Goal: Transaction & Acquisition: Book appointment/travel/reservation

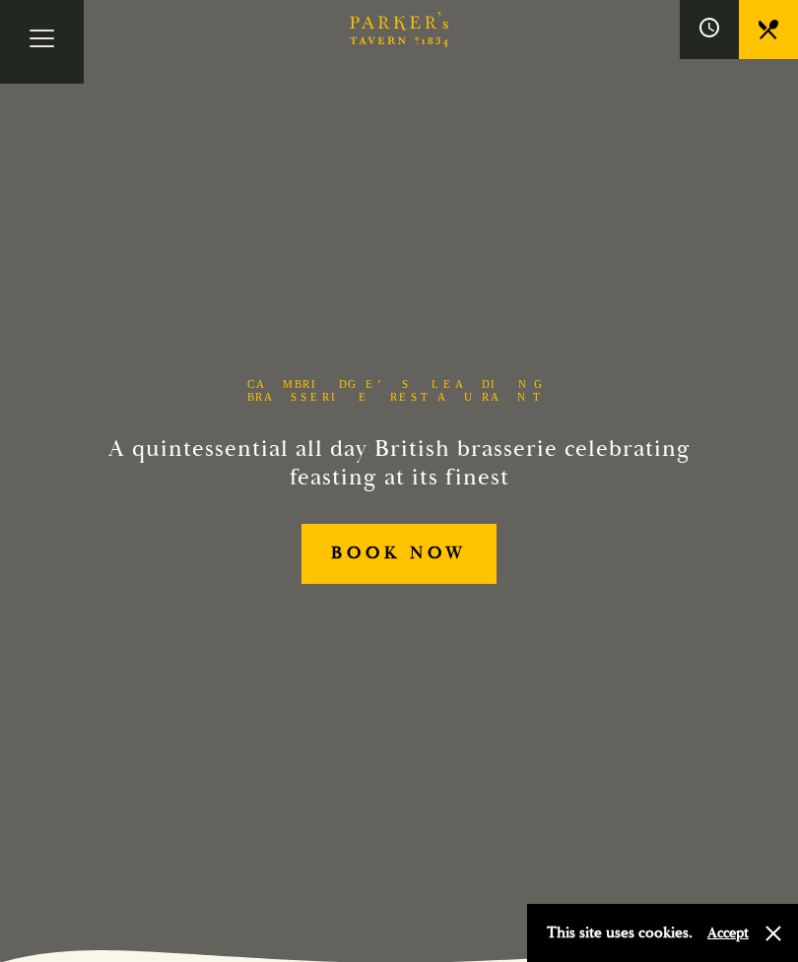
click at [368, 580] on link "BOOK NOW" at bounding box center [399, 554] width 196 height 60
click at [766, 25] on icon at bounding box center [769, 30] width 20 height 20
click at [32, 47] on button "Toggle navigation" at bounding box center [42, 42] width 84 height 84
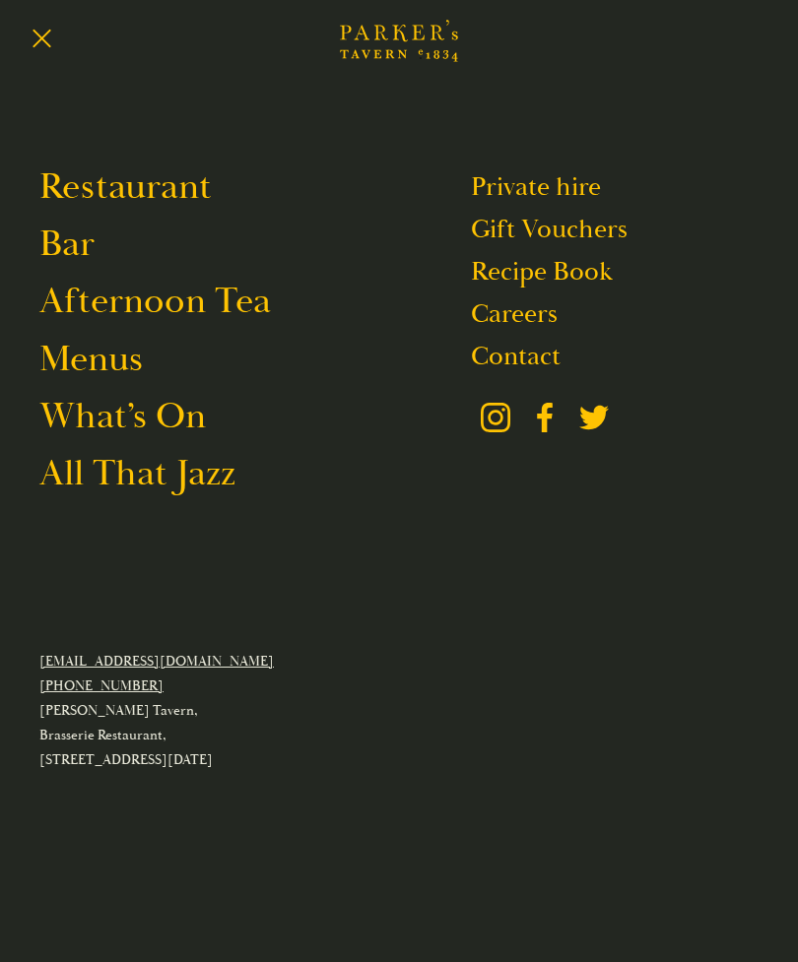
click at [109, 371] on link "Menus" at bounding box center [90, 359] width 103 height 46
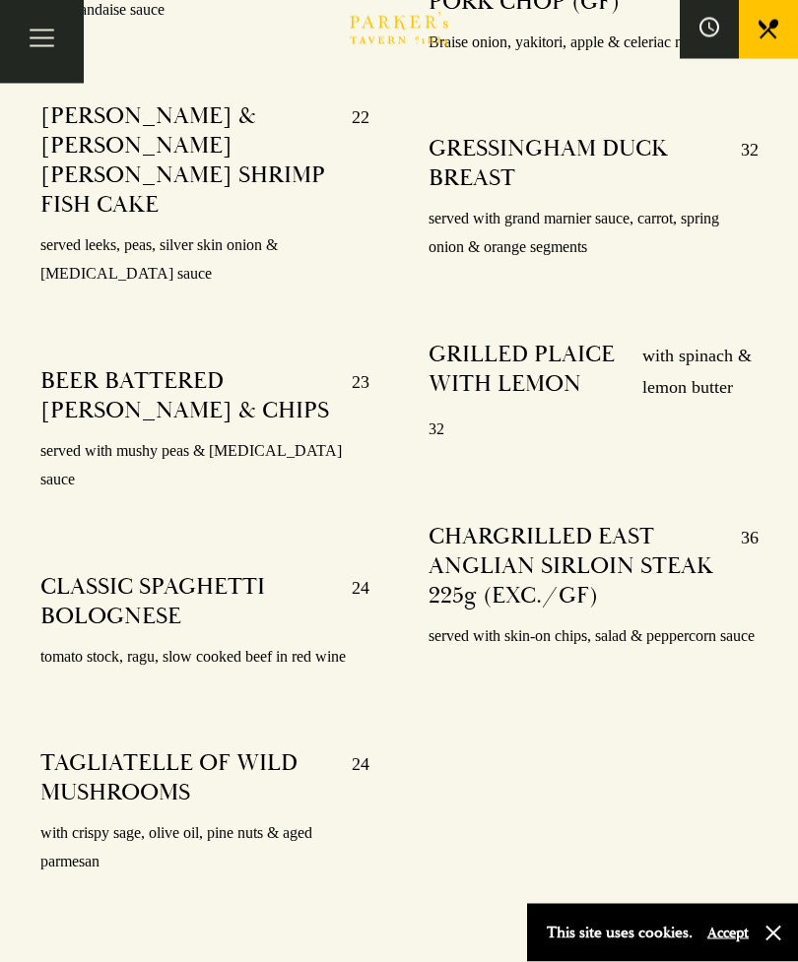
scroll to position [4191, 0]
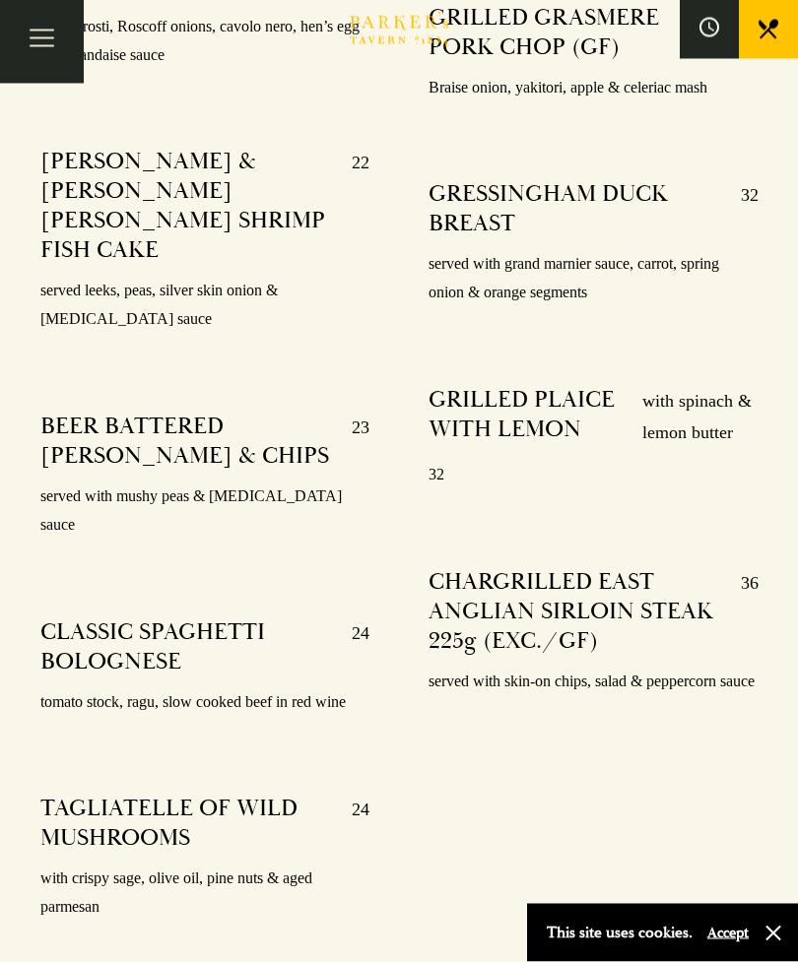
click at [43, 39] on button "Toggle navigation" at bounding box center [42, 42] width 84 height 84
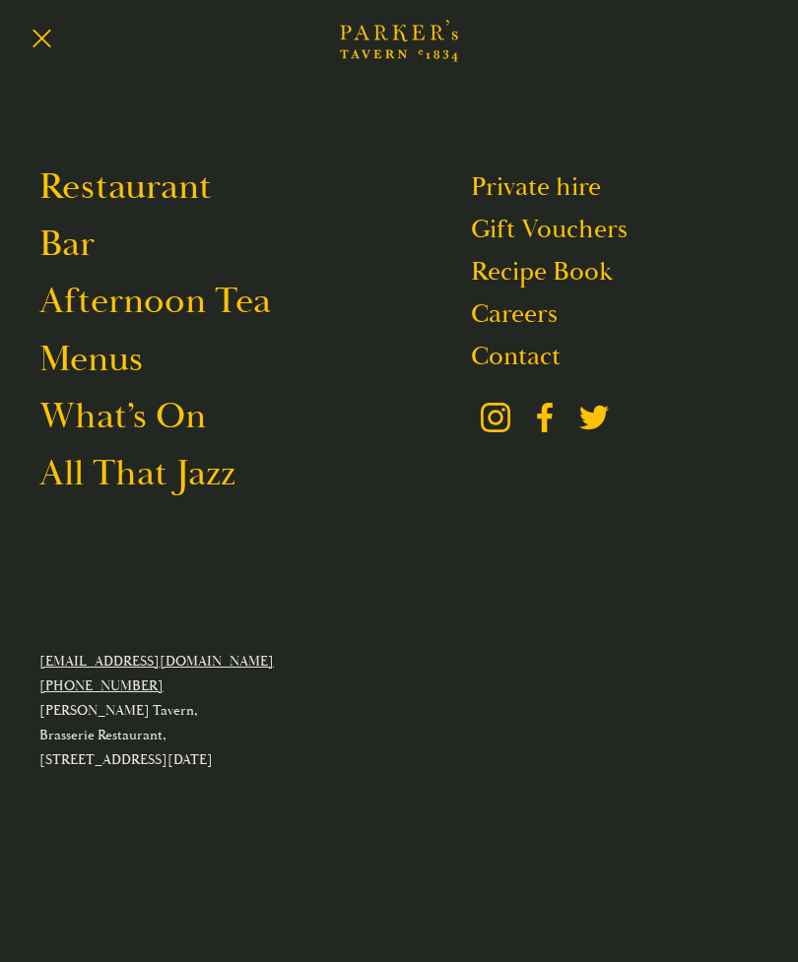
click at [127, 367] on link "Menus" at bounding box center [90, 359] width 103 height 46
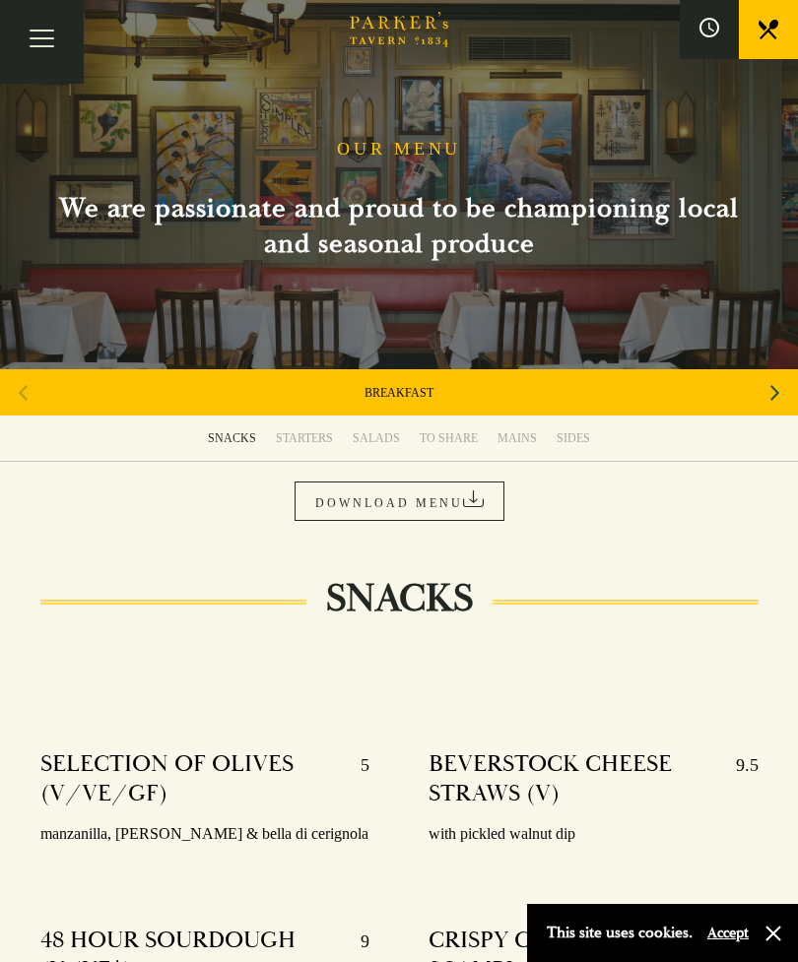
click at [769, 394] on div "Next slide" at bounding box center [775, 392] width 27 height 43
click at [762, 400] on div "Next slide" at bounding box center [775, 392] width 27 height 43
click at [404, 397] on link "SET MENU" at bounding box center [398, 393] width 59 height 16
